Goal: Find specific page/section: Find specific page/section

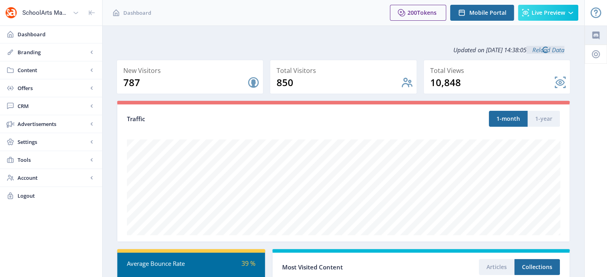
drag, startPoint x: 0, startPoint y: 0, endPoint x: 596, endPoint y: 26, distance: 596.1
click at [596, 26] on div "Help Center" at bounding box center [595, 244] width 22 height 489
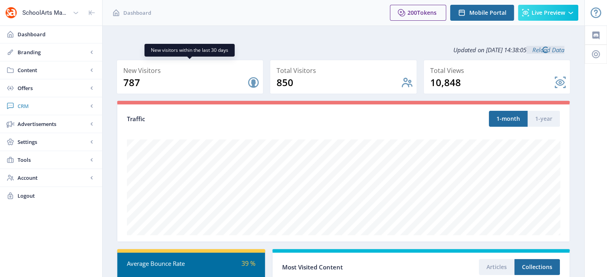
click at [37, 107] on span "CRM" at bounding box center [53, 106] width 70 height 8
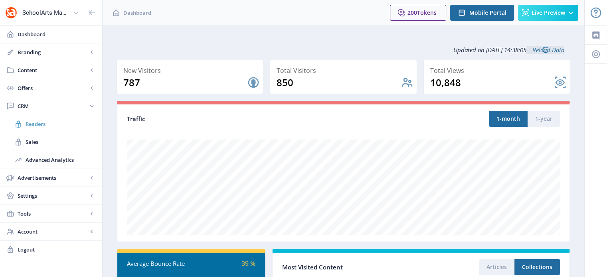
click at [41, 124] on span "Readers" at bounding box center [60, 124] width 69 height 8
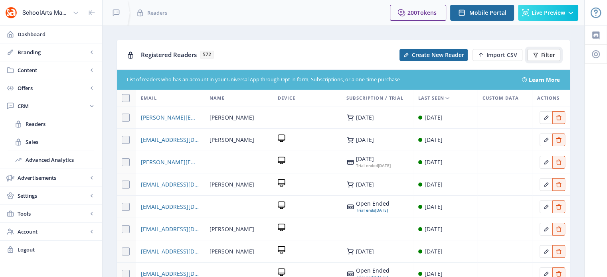
click at [549, 57] on span "Filter" at bounding box center [548, 55] width 14 height 6
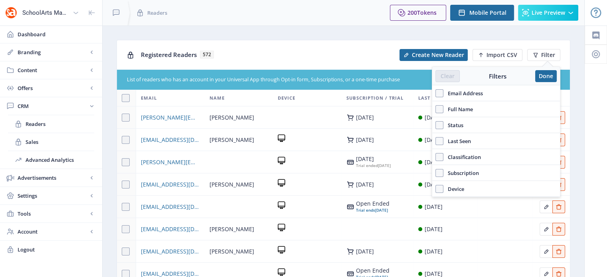
click at [465, 94] on span "Email Address" at bounding box center [462, 94] width 39 height 10
click at [436, 94] on input "Email Address" at bounding box center [435, 93] width 0 height 0
checkbox input "true"
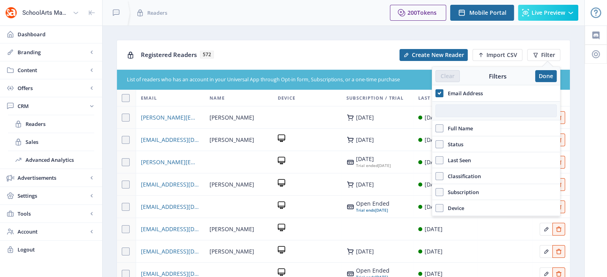
click at [461, 112] on input "text" at bounding box center [495, 111] width 121 height 13
paste input "[PERSON_NAME][EMAIL_ADDRESS][DOMAIN_NAME]"
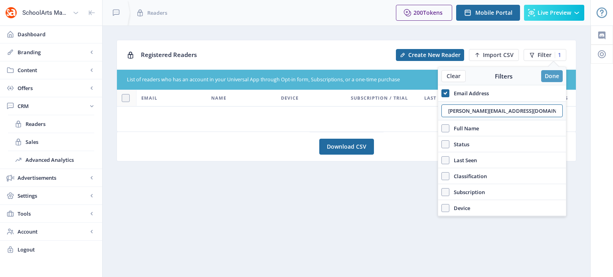
type input "[PERSON_NAME][EMAIL_ADDRESS][DOMAIN_NAME]"
click at [553, 77] on button "Done" at bounding box center [552, 76] width 22 height 12
